Goal: Task Accomplishment & Management: Use online tool/utility

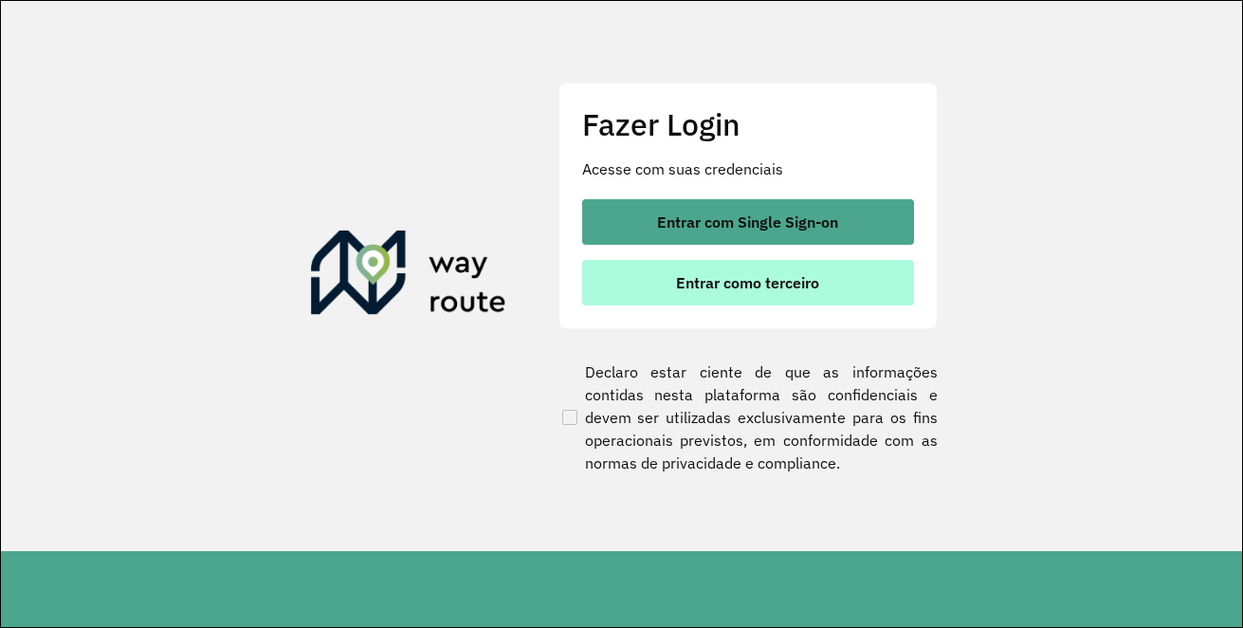
click at [651, 273] on button "Entrar como terceiro" at bounding box center [748, 283] width 332 height 46
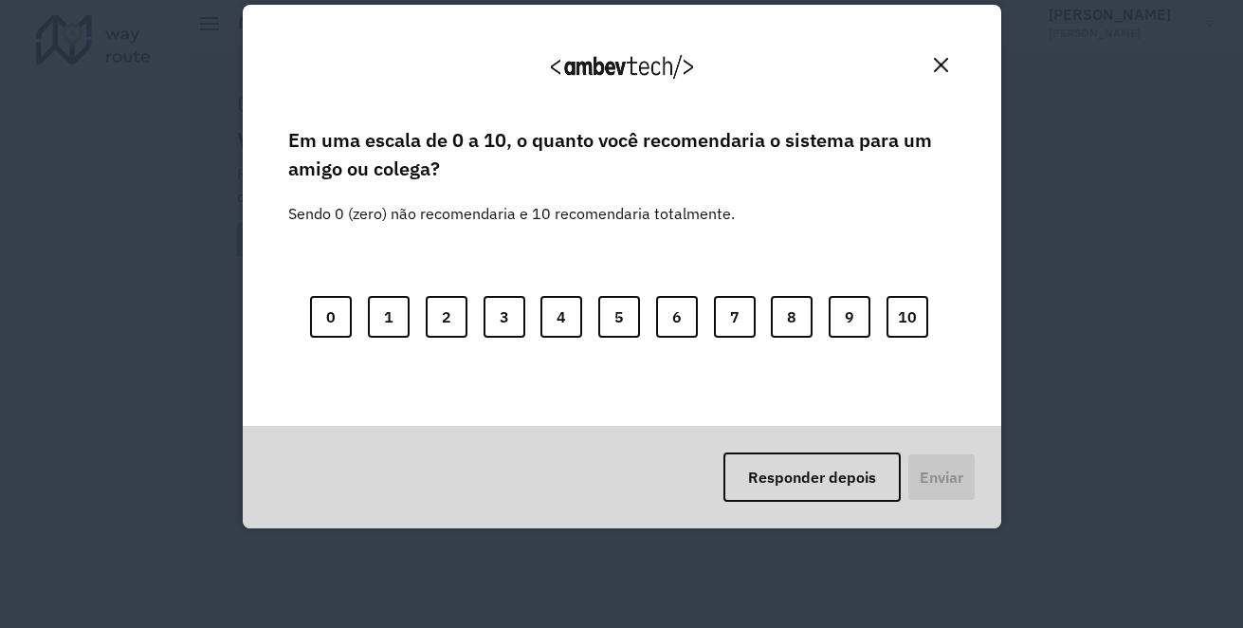
click at [936, 64] on img "Fechar" at bounding box center [941, 65] width 14 height 14
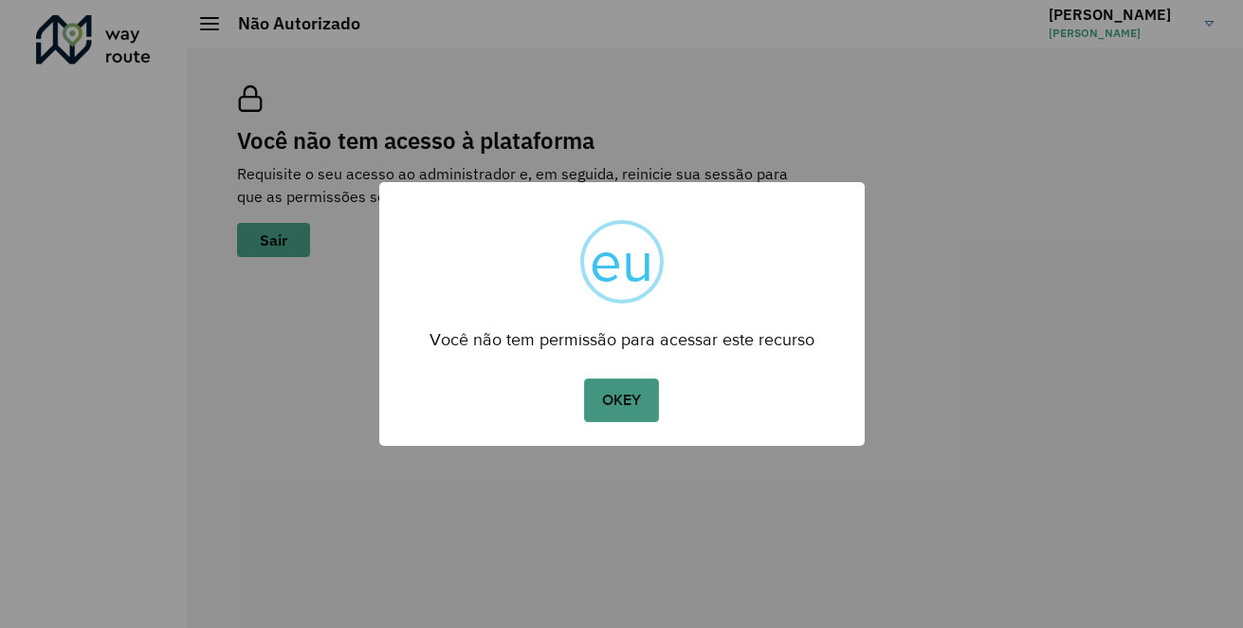
click at [633, 411] on button "OKEY" at bounding box center [621, 400] width 74 height 44
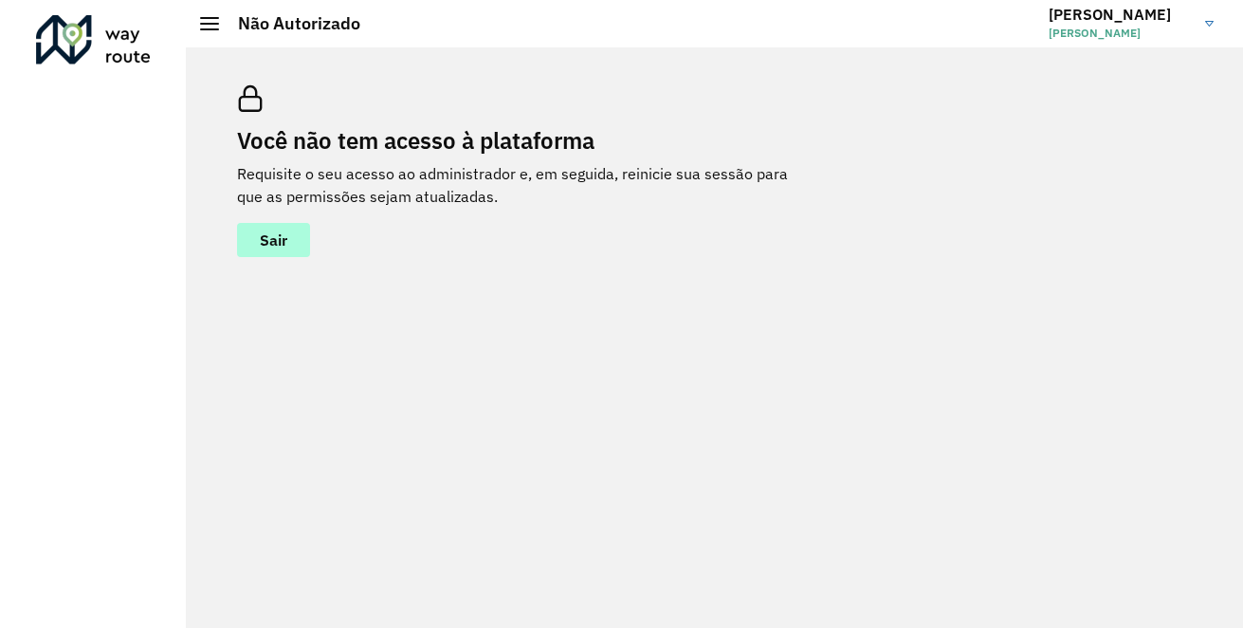
click at [281, 236] on font "Sair" at bounding box center [273, 239] width 27 height 19
